Goal: Information Seeking & Learning: Learn about a topic

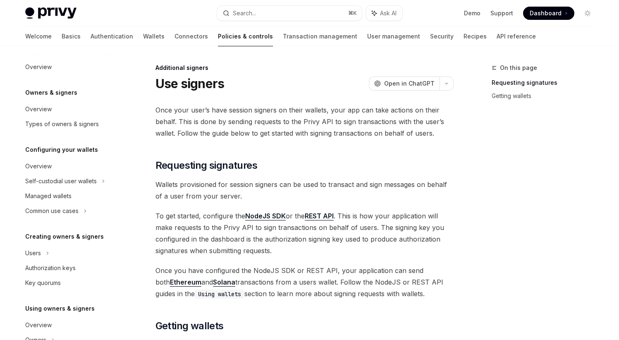
scroll to position [251, 0]
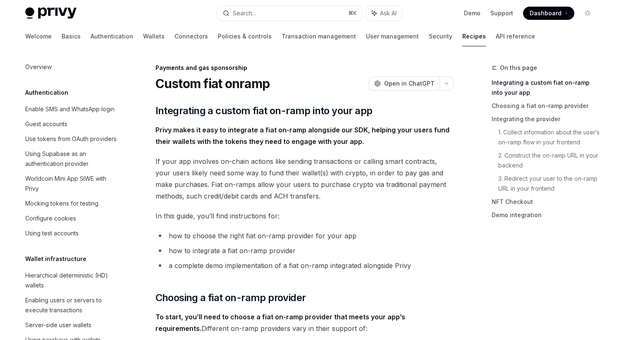
scroll to position [643, 0]
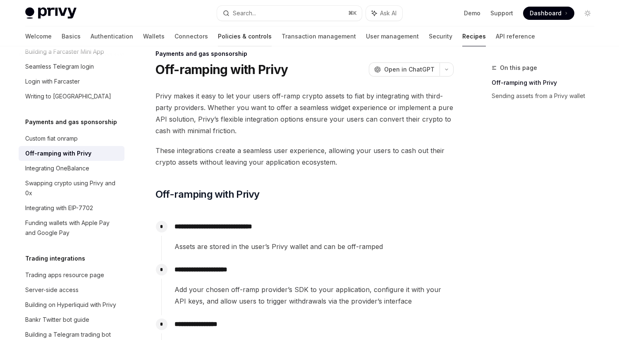
scroll to position [16, 0]
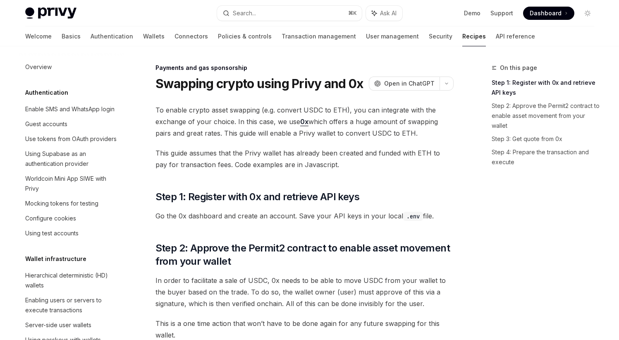
scroll to position [692, 0]
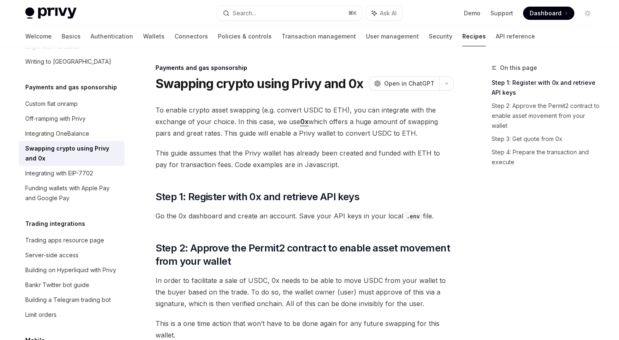
type textarea "*"
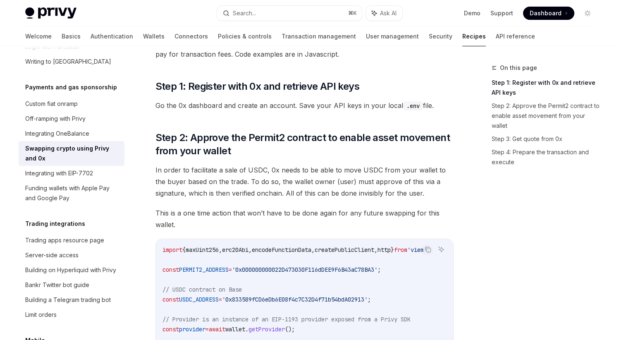
scroll to position [103, 0]
